Goal: Task Accomplishment & Management: Use online tool/utility

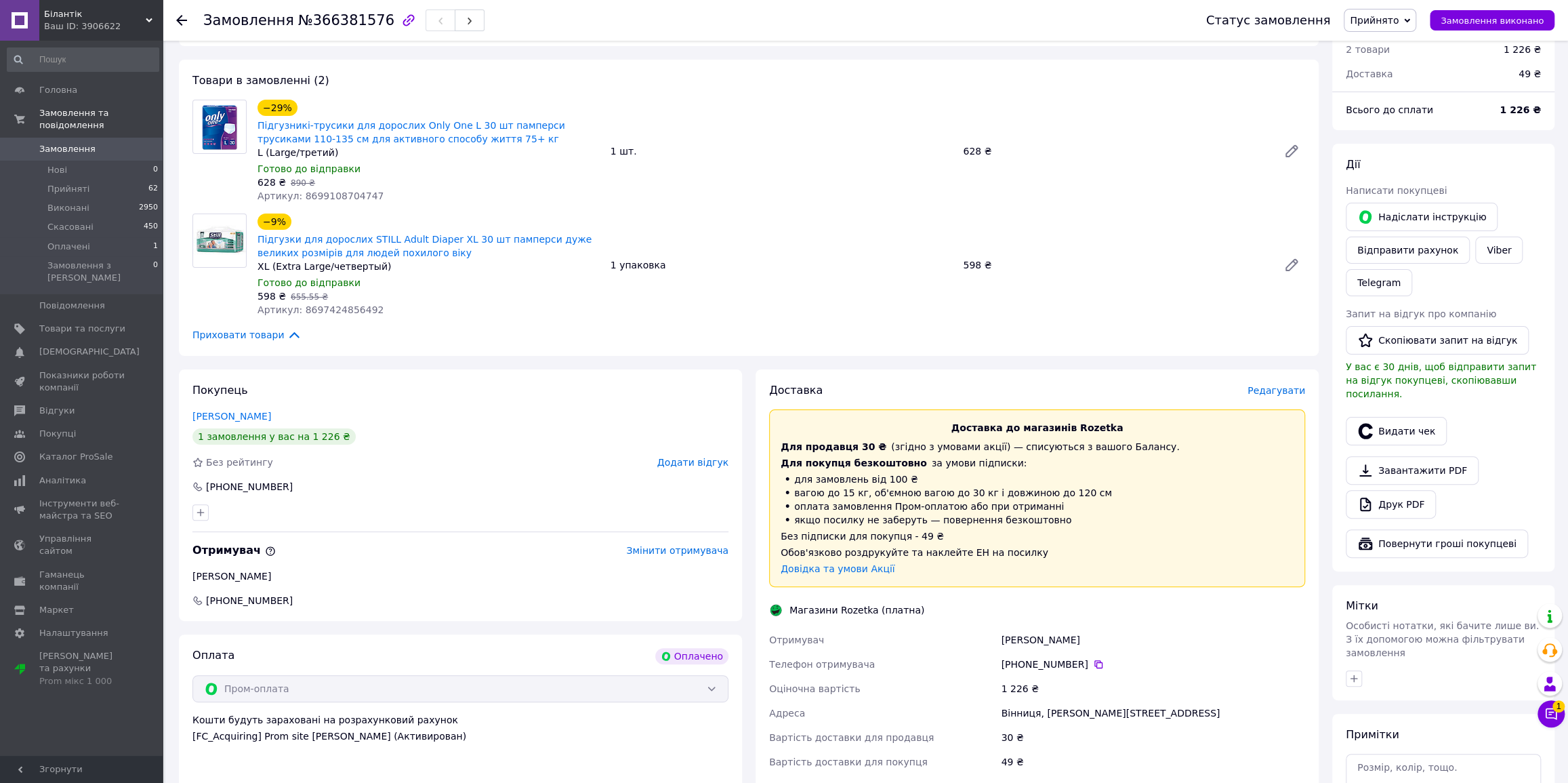
scroll to position [308, 0]
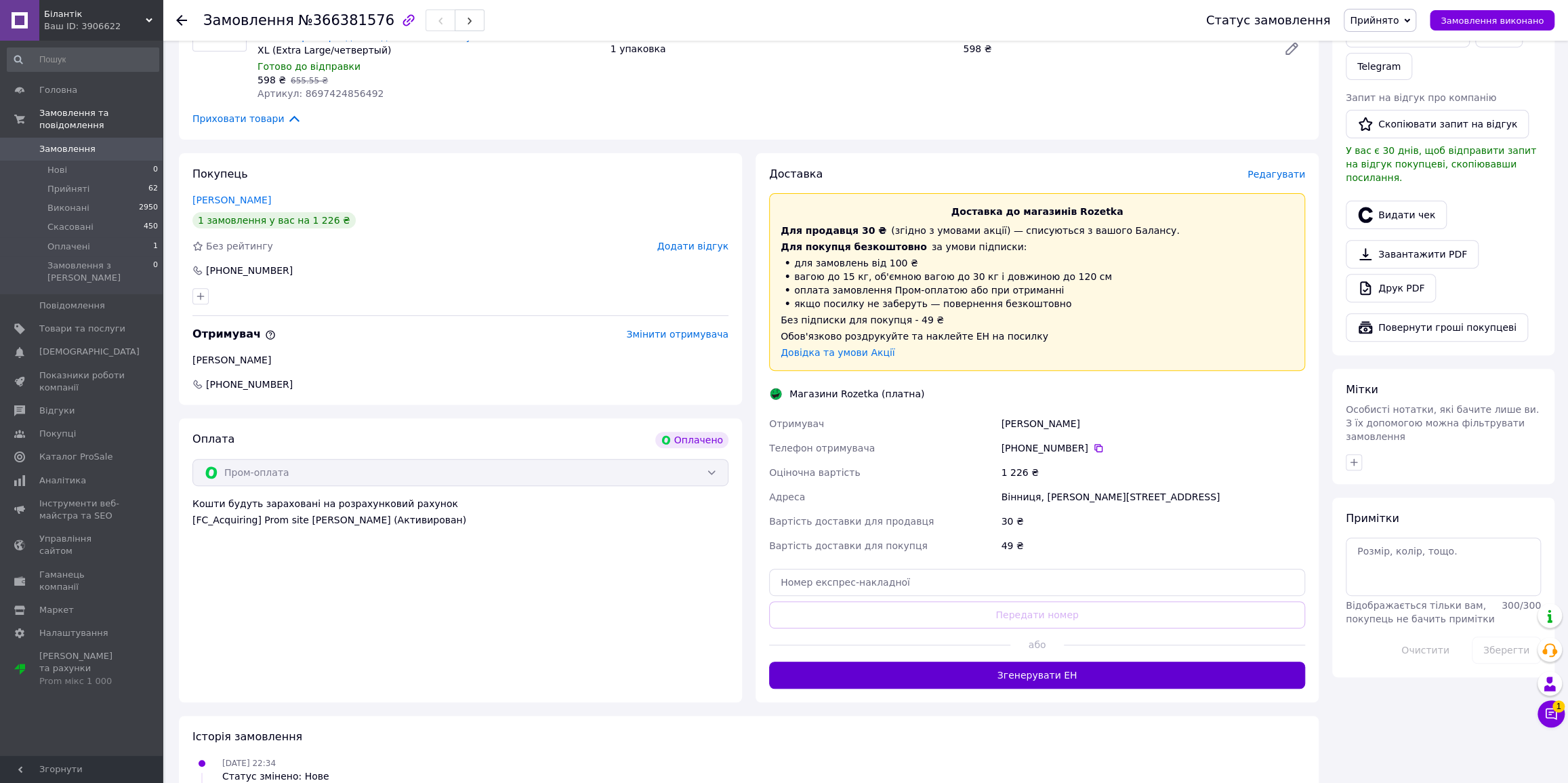
click at [1063, 665] on button "Згенерувати ЕН" at bounding box center [1037, 675] width 536 height 27
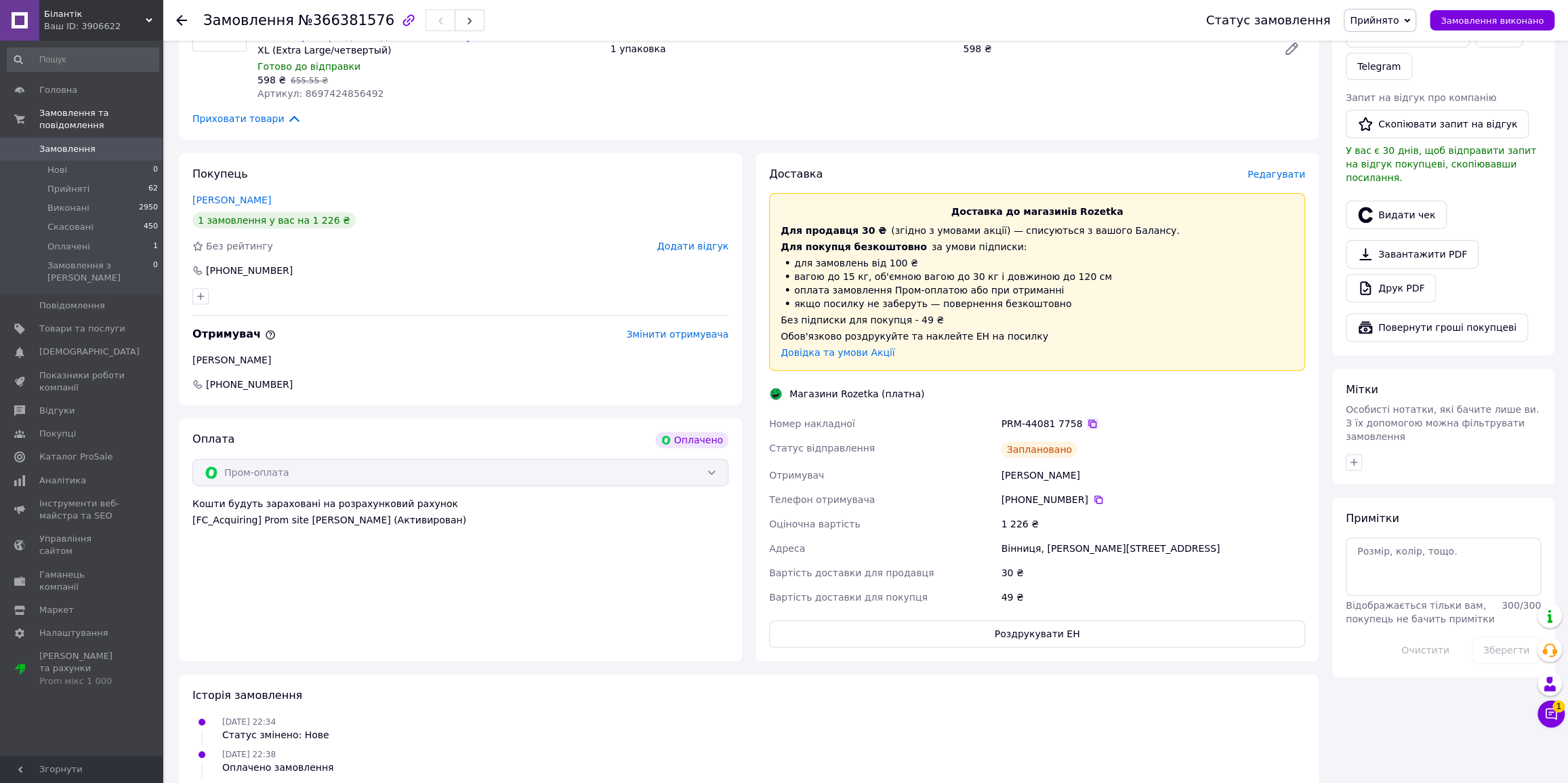
click at [1089, 420] on icon at bounding box center [1093, 424] width 9 height 9
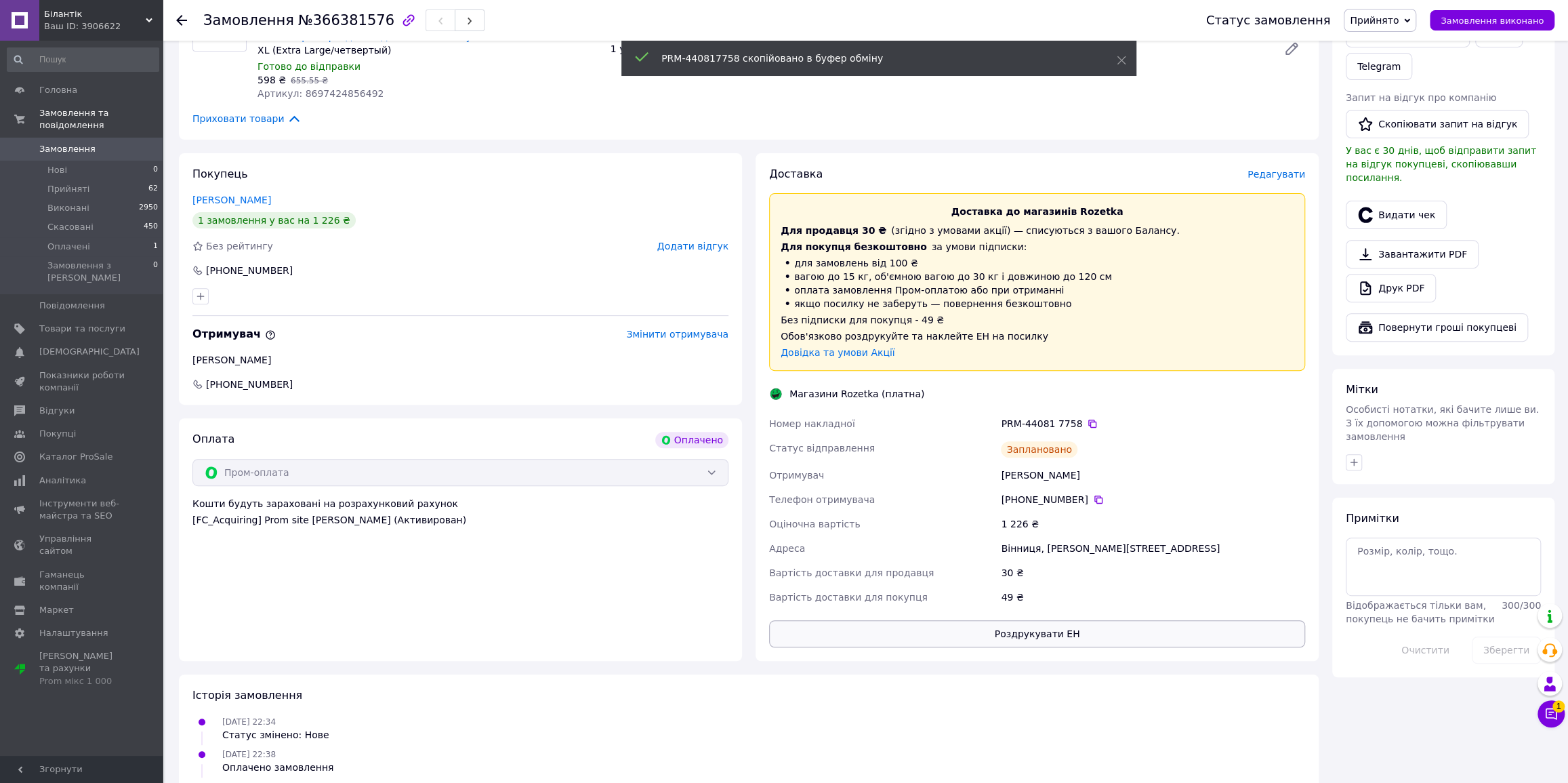
click at [1037, 635] on button "Роздрукувати ЕН" at bounding box center [1037, 634] width 536 height 27
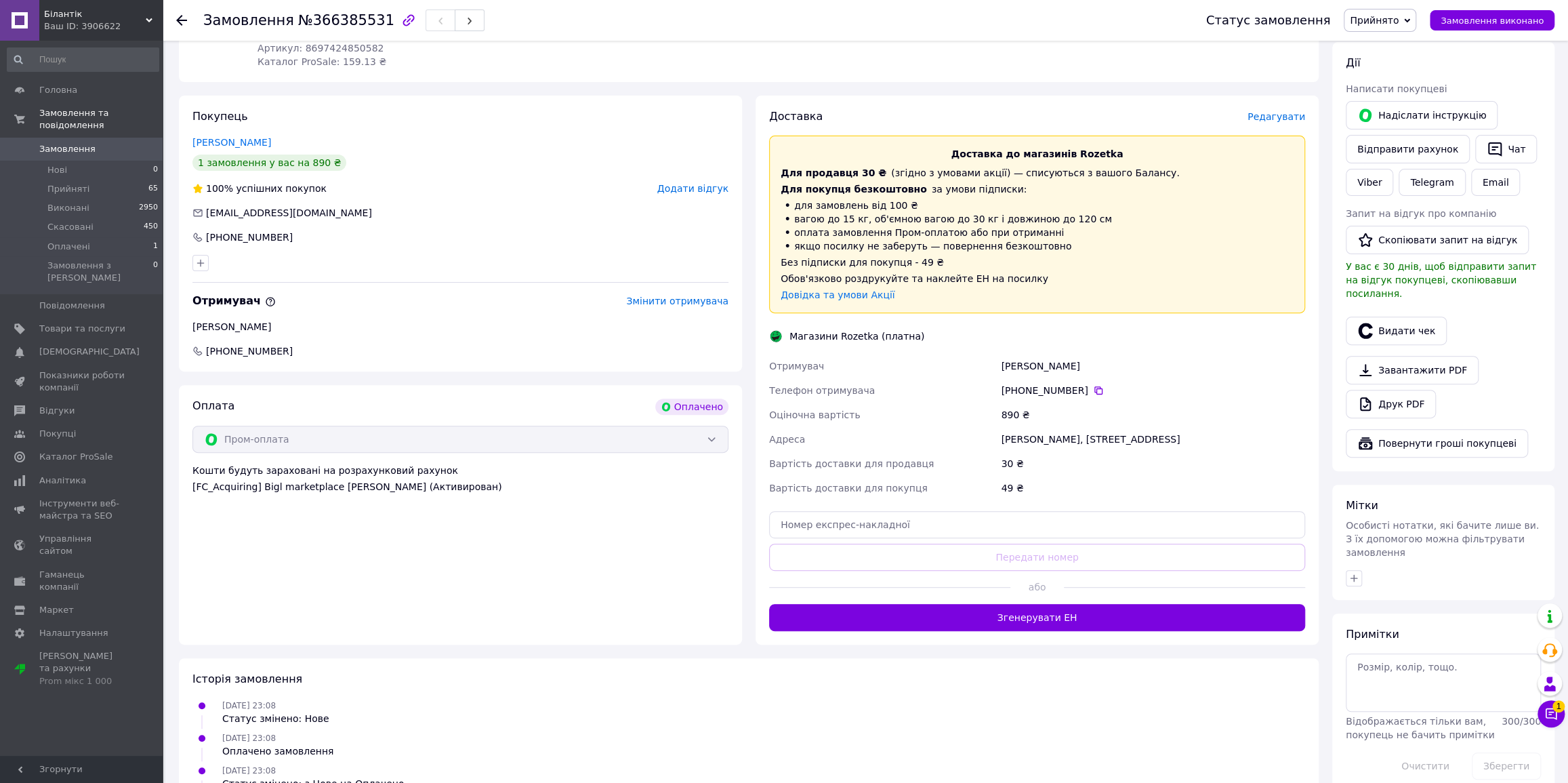
scroll to position [246, 0]
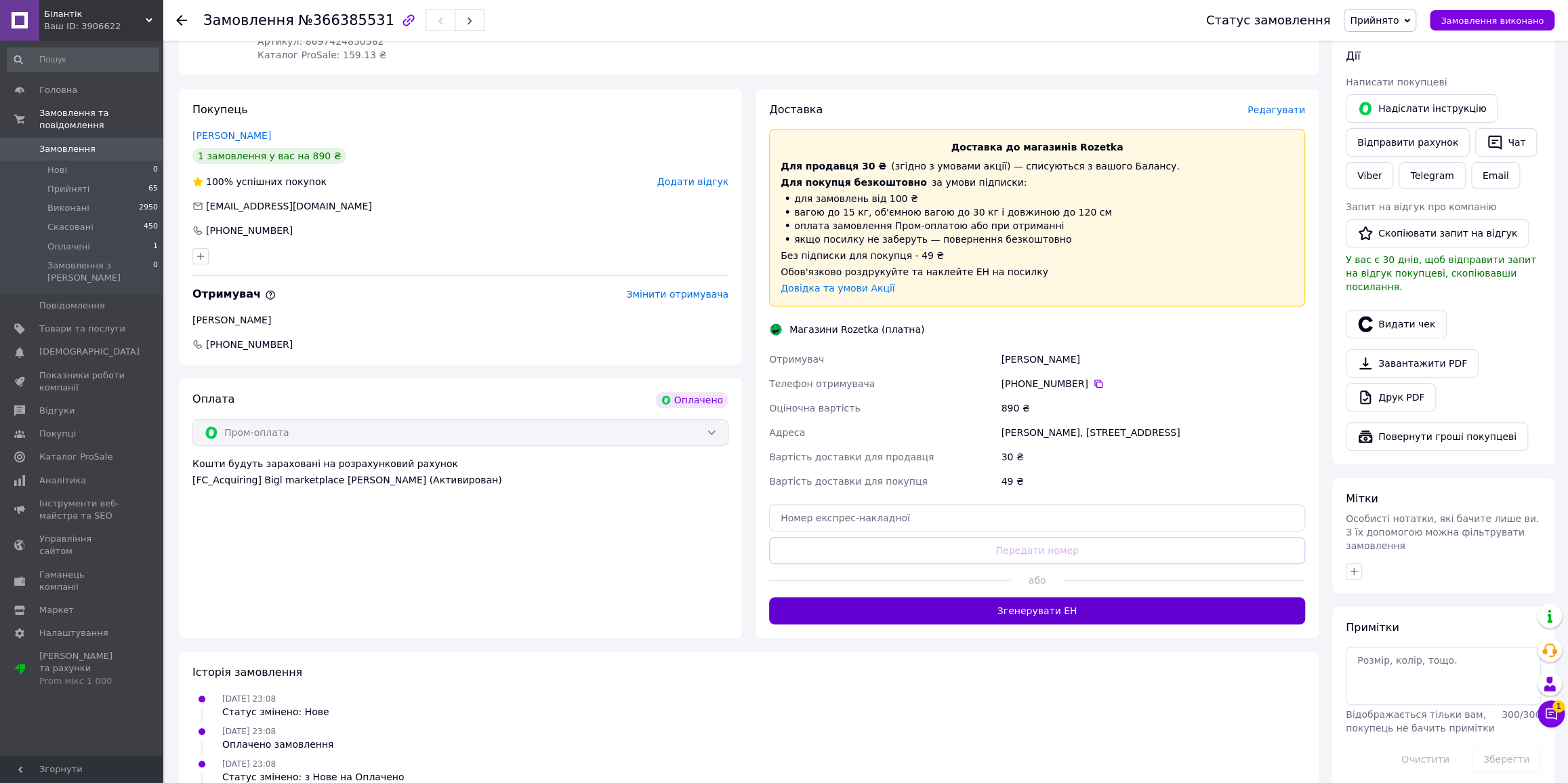
click at [1066, 597] on button "Згенерувати ЕН" at bounding box center [1037, 611] width 536 height 27
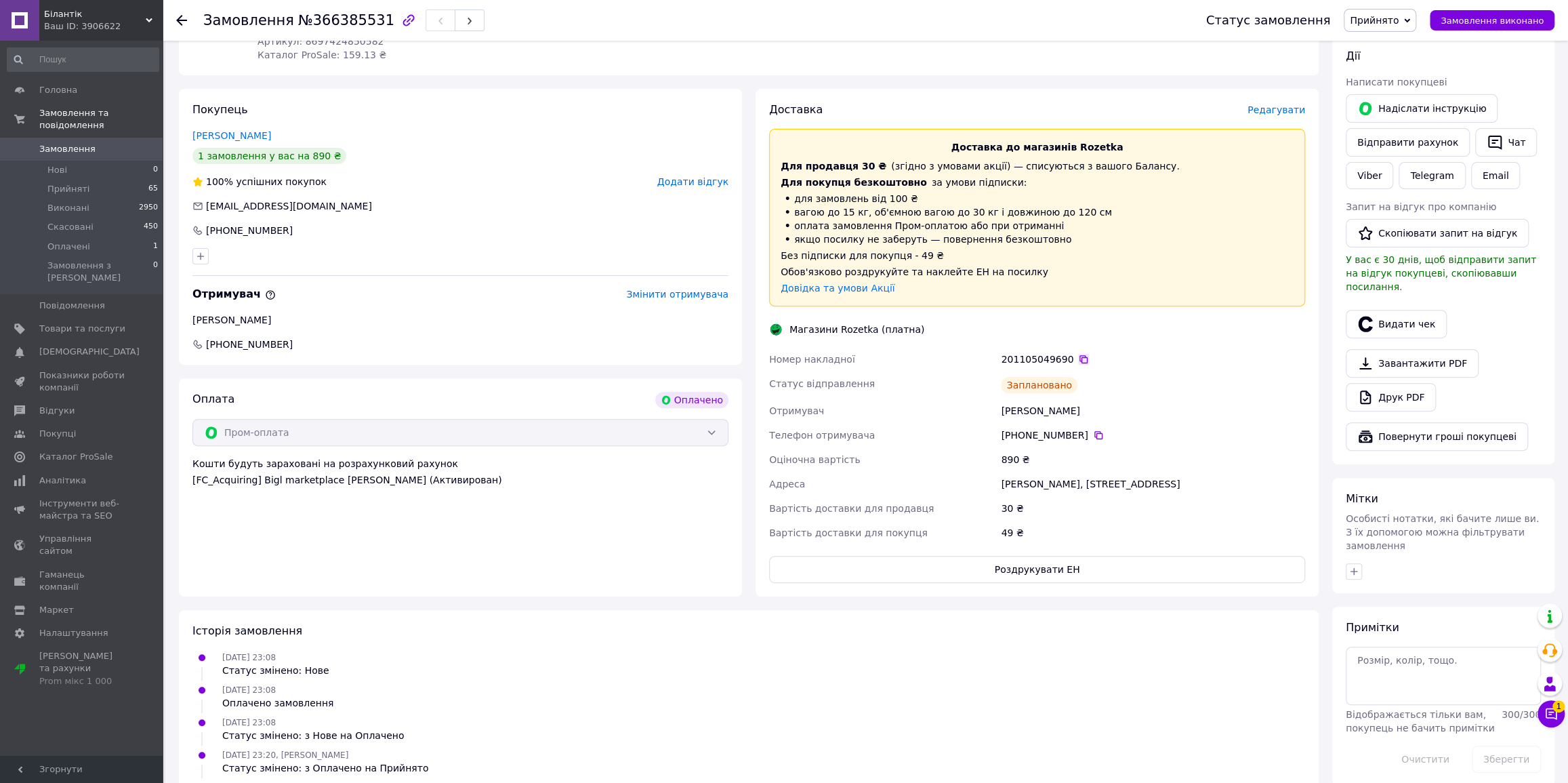
click at [1078, 356] on icon at bounding box center [1083, 359] width 11 height 11
click at [1057, 562] on button "Роздрукувати ЕН" at bounding box center [1037, 569] width 536 height 27
